Goal: Information Seeking & Learning: Compare options

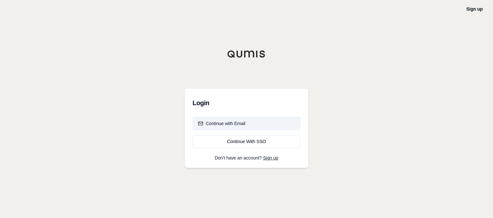
click at [222, 122] on div "Continue with Email" at bounding box center [222, 123] width 48 height 6
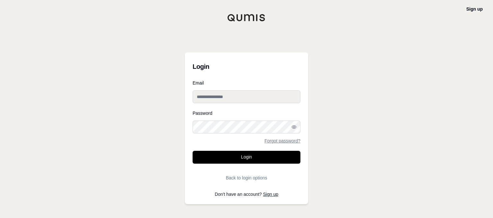
click at [226, 94] on input "Email" at bounding box center [247, 96] width 108 height 13
drag, startPoint x: 240, startPoint y: 96, endPoint x: 178, endPoint y: 95, distance: 61.3
click at [178, 95] on div "**********" at bounding box center [246, 109] width 493 height 218
type input "**********"
click at [212, 114] on label "Password" at bounding box center [247, 113] width 108 height 4
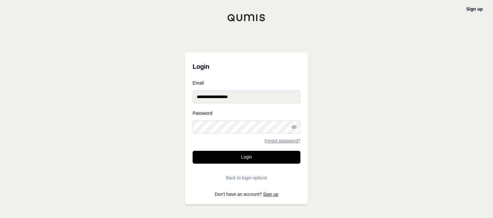
click at [249, 97] on input "**********" at bounding box center [247, 96] width 108 height 13
click at [213, 114] on label "Password" at bounding box center [247, 113] width 108 height 4
click at [207, 112] on label "Password" at bounding box center [247, 113] width 108 height 4
click at [208, 112] on label "Password" at bounding box center [247, 113] width 108 height 4
click at [193, 151] on button "Login" at bounding box center [247, 157] width 108 height 13
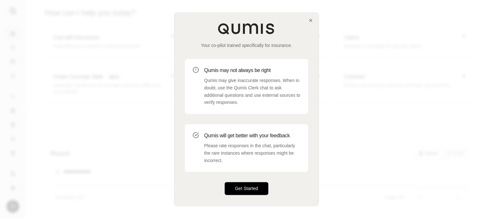
click at [246, 188] on button "Get Started" at bounding box center [247, 188] width 44 height 13
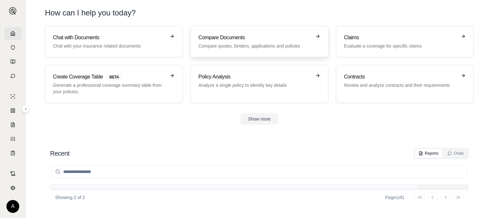
click at [313, 34] on div "Compare Documents Compare quotes, binders, applications and policies" at bounding box center [259, 41] width 122 height 15
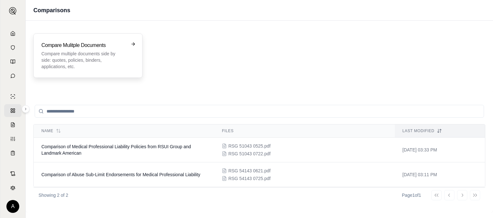
click at [131, 41] on icon at bounding box center [133, 43] width 5 height 5
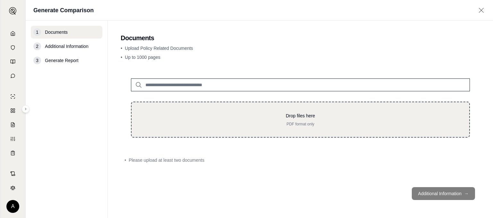
click at [231, 118] on p "Drop files here" at bounding box center [300, 115] width 317 height 6
type input "**********"
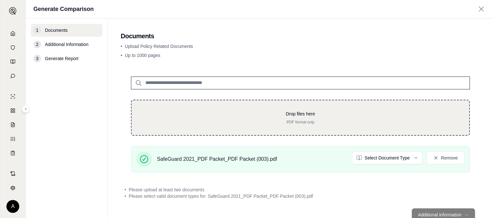
click at [241, 116] on p "Drop files here" at bounding box center [300, 113] width 317 height 6
type input "**********"
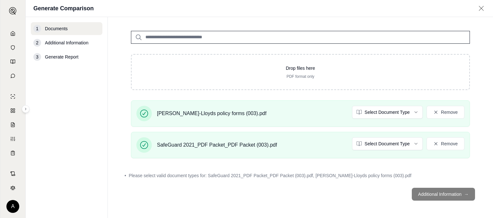
scroll to position [44, 0]
click at [410, 110] on html "A Generate Comparison 1 Documents 2 Additional Information 3 Generate Report Do…" at bounding box center [246, 109] width 493 height 218
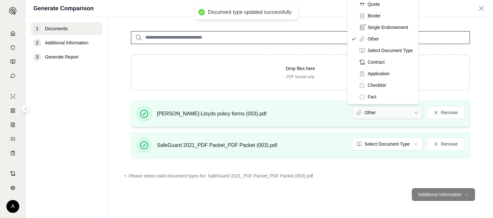
click at [410, 109] on html "Document type updated successfully A Generate Comparison 1 Documents 2 Addition…" at bounding box center [246, 109] width 493 height 218
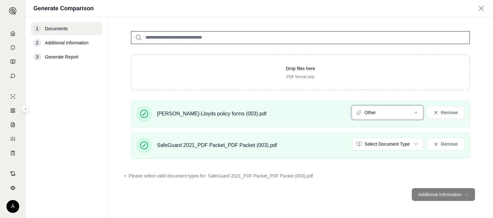
click at [412, 143] on html "A Generate Comparison 1 Documents 2 Additional Information 3 Generate Report Do…" at bounding box center [246, 109] width 493 height 218
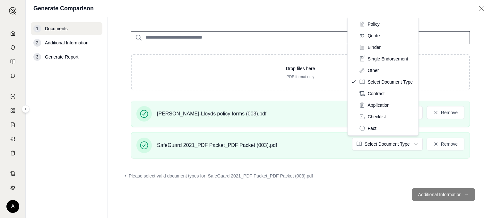
click at [412, 143] on html "A Generate Comparison 1 Documents 2 Additional Information 3 Generate Report Do…" at bounding box center [246, 109] width 493 height 218
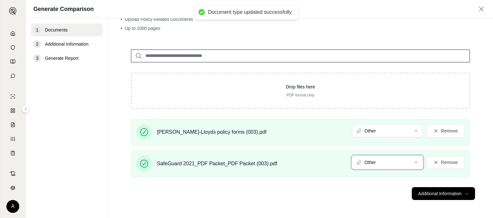
scroll to position [26, 0]
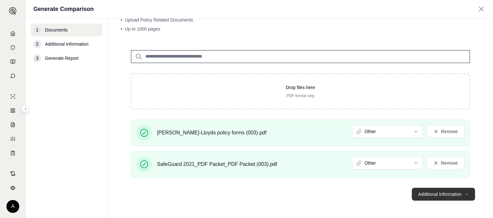
click at [433, 194] on button "Additional Information →" at bounding box center [443, 193] width 63 height 13
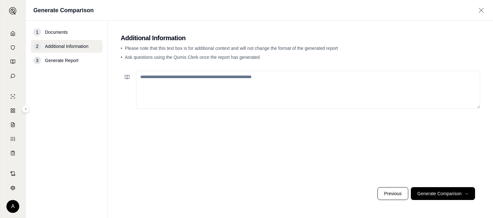
click at [197, 76] on textarea at bounding box center [308, 90] width 344 height 38
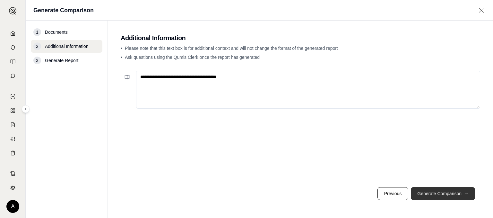
type textarea "**********"
click at [453, 193] on button "Generate Comparison →" at bounding box center [443, 193] width 64 height 13
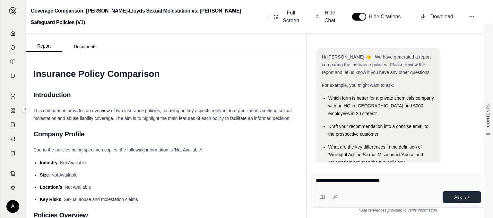
type textarea "**********"
click at [458, 195] on span "Ask" at bounding box center [457, 196] width 7 height 5
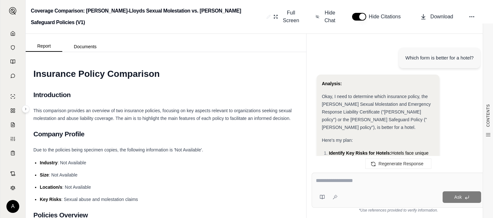
scroll to position [183, 0]
click at [373, 136] on div "Here's my plan:" at bounding box center [378, 140] width 112 height 8
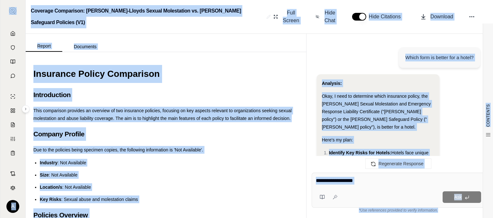
click at [363, 97] on span "Okay, I need to determine which insurance policy, the [PERSON_NAME] Sexual Mole…" at bounding box center [376, 111] width 109 height 36
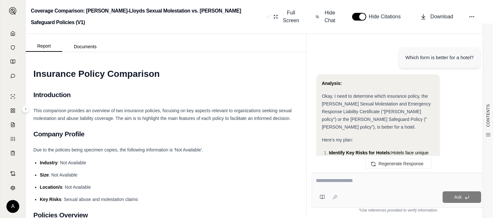
click at [383, 94] on span "Okay, I need to determine which insurance policy, the [PERSON_NAME] Sexual Mole…" at bounding box center [376, 111] width 109 height 36
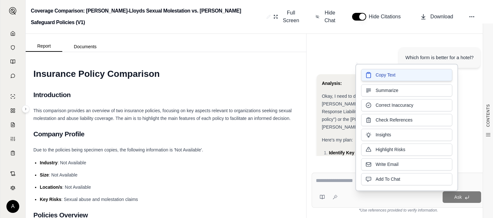
click at [386, 74] on span "Copy Text" at bounding box center [386, 75] width 20 height 6
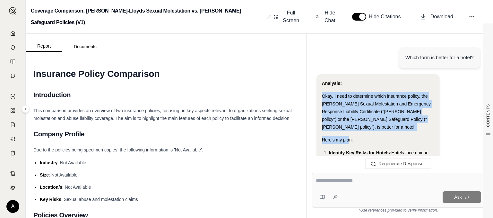
drag, startPoint x: 323, startPoint y: 80, endPoint x: 349, endPoint y: 109, distance: 39.1
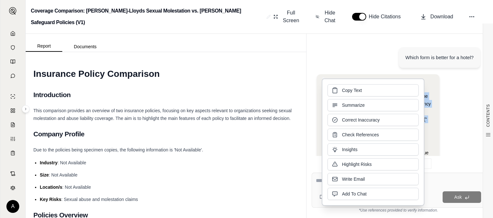
click at [349, 109] on button "Summarize" at bounding box center [372, 105] width 91 height 12
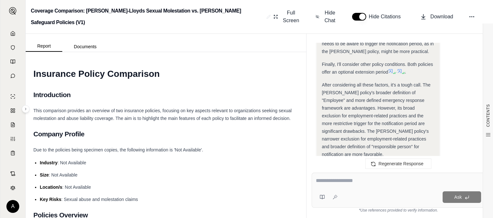
scroll to position [1311, 0]
click at [378, 82] on div "After considering all these factors, it's a tough call. The [PERSON_NAME] polic…" at bounding box center [378, 120] width 112 height 77
click at [344, 83] on span "After considering all these factors, it's a tough call. The [PERSON_NAME] polic…" at bounding box center [376, 120] width 109 height 74
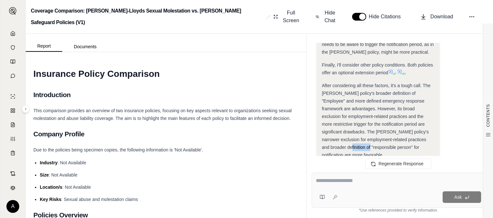
click at [344, 83] on span "After considering all these factors, it's a tough call. The [PERSON_NAME] polic…" at bounding box center [376, 120] width 109 height 74
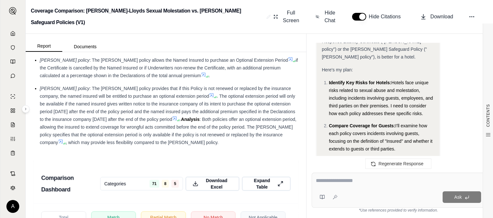
scroll to position [1474, 0]
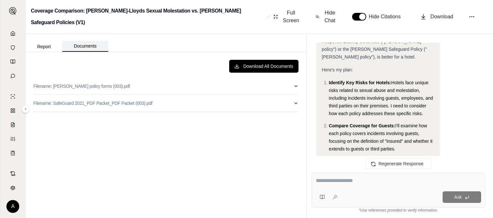
click at [86, 47] on button "Documents" at bounding box center [85, 46] width 46 height 11
click at [39, 45] on button "Report" at bounding box center [44, 46] width 37 height 10
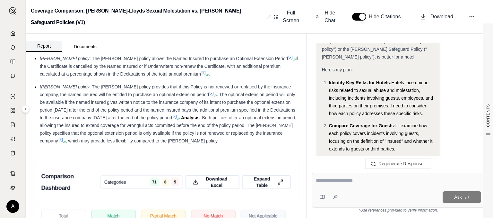
scroll to position [0, 0]
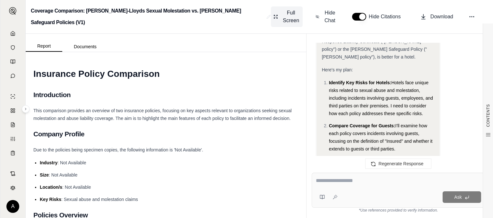
click at [282, 14] on span "Full Screen" at bounding box center [291, 16] width 18 height 15
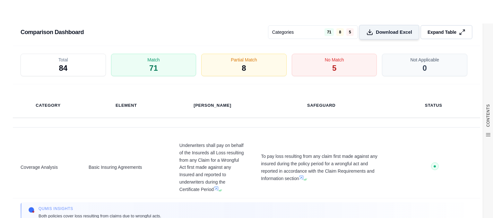
click at [384, 29] on span "Download Excel" at bounding box center [394, 32] width 36 height 7
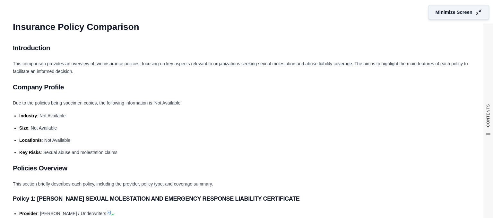
click at [470, 12] on button "Minimize Screen" at bounding box center [458, 12] width 61 height 15
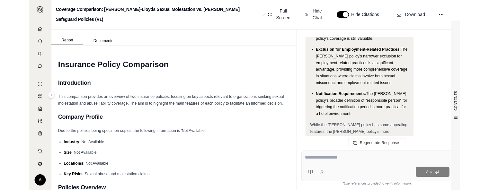
scroll to position [1552, 0]
